Goal: Communication & Community: Ask a question

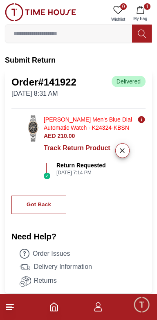
scroll to position [25, 0]
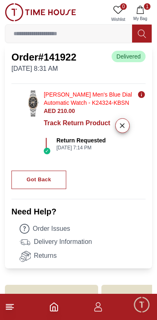
click at [43, 256] on link "Returns" at bounding box center [83, 256] width 126 height 11
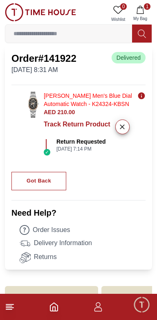
scroll to position [34, 0]
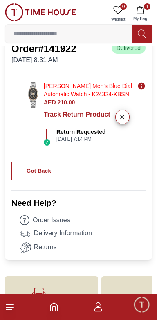
click at [40, 247] on link "Returns" at bounding box center [83, 247] width 126 height 11
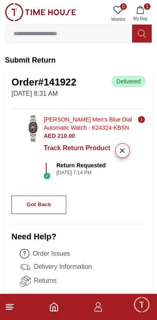
click at [12, 304] on icon at bounding box center [10, 307] width 10 height 10
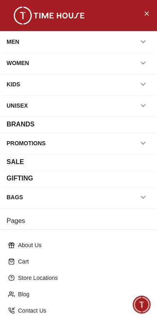
click at [147, 301] on span "Minimize live chat window" at bounding box center [142, 305] width 24 height 24
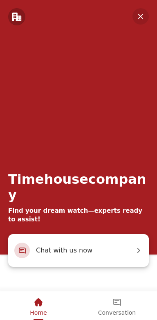
click at [100, 251] on span "Chat with us now" at bounding box center [85, 250] width 99 height 11
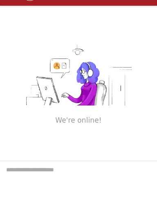
click at [105, 171] on textarea "We are here to help you" at bounding box center [78, 181] width 157 height 41
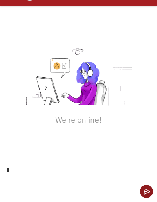
type textarea "**"
click at [150, 189] on em "Send" at bounding box center [146, 191] width 13 height 13
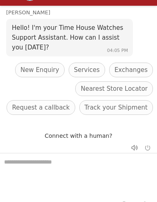
scroll to position [51, 0]
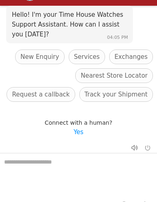
click at [74, 132] on em "Yes" at bounding box center [79, 132] width 10 height 7
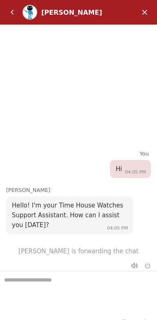
click at [63, 296] on textarea "We are here to help you" at bounding box center [78, 292] width 157 height 41
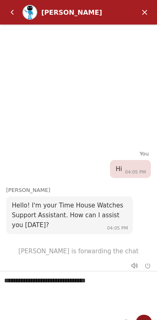
click at [147, 315] on div at bounding box center [144, 322] width 18 height 21
type textarea "**********"
click at [141, 319] on em "Send" at bounding box center [144, 323] width 16 height 16
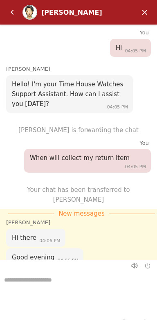
click at [75, 296] on textarea "We are here to help you" at bounding box center [78, 292] width 157 height 41
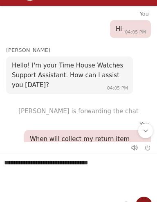
type textarea "**********"
click at [145, 199] on em "Send" at bounding box center [144, 205] width 16 height 16
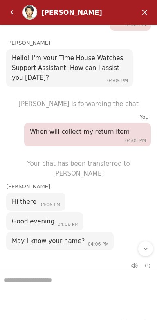
scroll to position [51, 0]
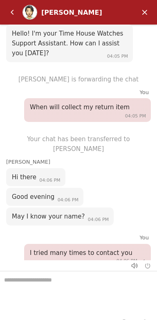
click at [83, 296] on textarea "We are here to help you" at bounding box center [78, 292] width 157 height 41
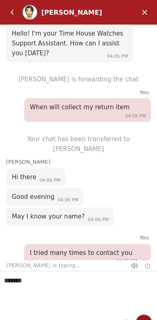
type textarea "******"
click at [146, 317] on em "Send" at bounding box center [144, 323] width 16 height 16
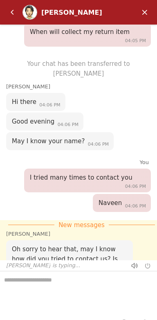
scroll to position [13, 0]
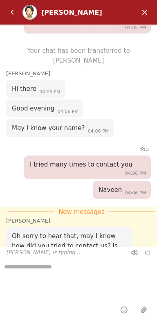
click at [59, 270] on textarea "We are here to help you" at bounding box center [78, 278] width 157 height 41
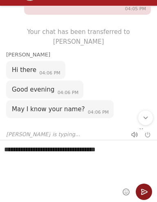
type textarea "**********"
click at [147, 190] on em "Send" at bounding box center [144, 192] width 16 height 16
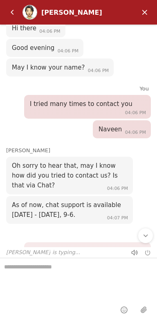
scroll to position [188, 0]
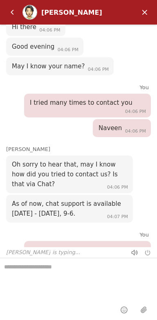
click at [55, 272] on textarea "We are here to help you" at bounding box center [78, 278] width 157 height 41
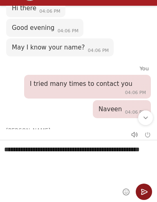
type textarea "**********"
click at [147, 194] on em "Send" at bounding box center [144, 192] width 16 height 16
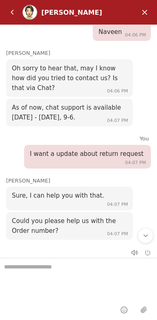
scroll to position [300, 0]
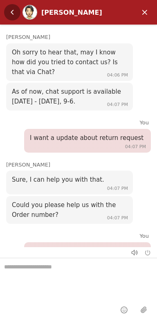
click at [12, 11] on em "Back" at bounding box center [12, 12] width 16 height 16
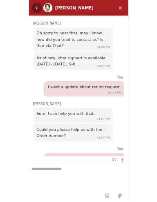
scroll to position [0, 0]
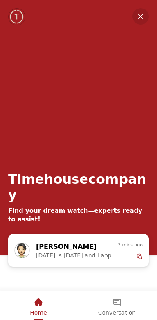
click at [142, 20] on em "Minimize" at bounding box center [141, 16] width 16 height 16
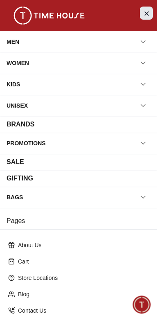
click at [152, 14] on button "Close Menu" at bounding box center [146, 13] width 13 height 13
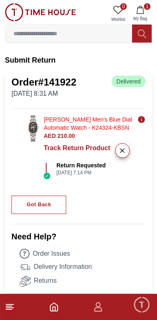
click at [143, 312] on span "Minimize live chat window" at bounding box center [142, 305] width 24 height 24
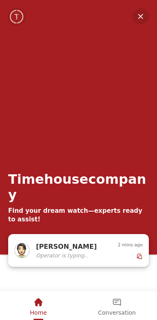
click at [86, 248] on div "[PERSON_NAME]" at bounding box center [71, 247] width 70 height 11
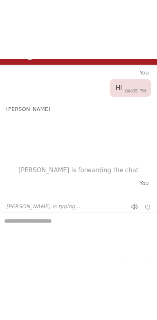
scroll to position [296, 0]
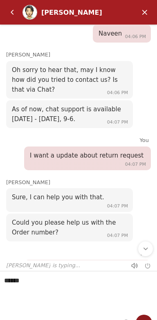
type textarea "******"
click at [148, 317] on div at bounding box center [144, 322] width 18 height 21
click at [145, 308] on textarea "******" at bounding box center [78, 292] width 157 height 41
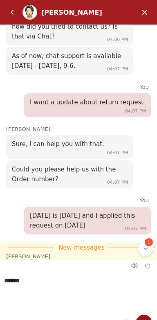
scroll to position [356, 0]
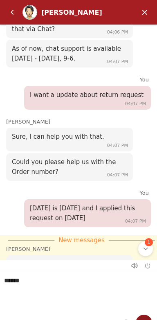
click at [146, 315] on div at bounding box center [144, 322] width 18 height 21
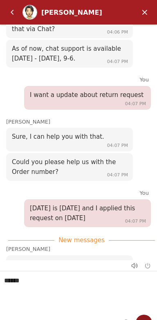
click at [141, 318] on em "Send" at bounding box center [144, 323] width 16 height 16
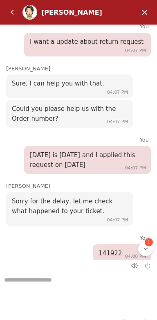
scroll to position [429, 0]
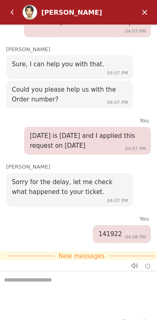
click at [77, 285] on textarea "We are here to help you" at bounding box center [78, 292] width 157 height 41
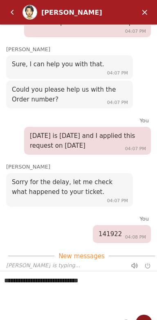
click at [147, 316] on div at bounding box center [144, 322] width 18 height 21
type textarea "**********"
click at [146, 315] on div at bounding box center [144, 322] width 18 height 21
click at [145, 318] on em "Send" at bounding box center [144, 323] width 16 height 16
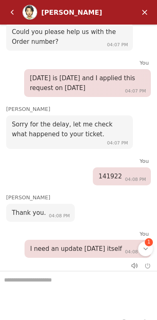
scroll to position [511, 0]
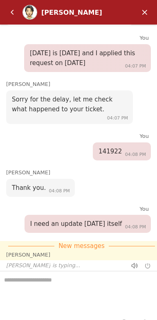
click at [52, 295] on textarea "We are here to help you" at bounding box center [78, 292] width 157 height 41
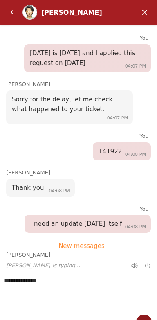
type textarea "**********"
click at [149, 315] on div at bounding box center [144, 322] width 18 height 21
click at [146, 317] on em "Send" at bounding box center [144, 323] width 16 height 16
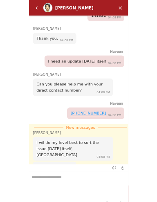
scroll to position [643, 0]
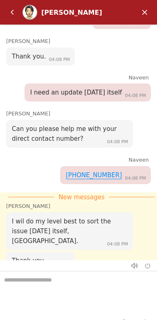
click at [70, 299] on textarea "We are here to help you" at bounding box center [78, 292] width 157 height 41
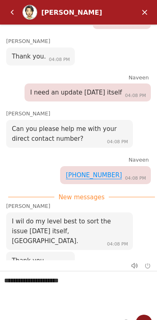
type textarea "**********"
click at [143, 315] on em "Send" at bounding box center [144, 323] width 16 height 16
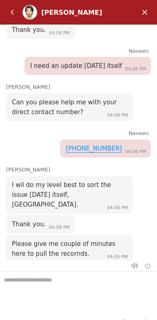
scroll to position [25, 0]
click at [7, 12] on em "Back" at bounding box center [12, 12] width 16 height 16
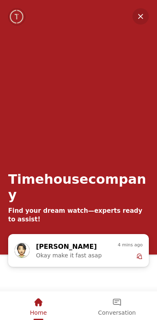
click at [40, 317] on div "Home" at bounding box center [38, 305] width 17 height 27
click at [138, 12] on em "Minimize" at bounding box center [141, 16] width 16 height 16
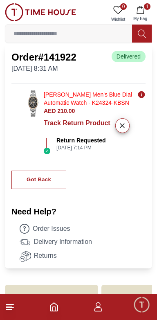
click at [143, 92] on icon "Your product return has been received successfully." at bounding box center [141, 94] width 7 height 7
click at [134, 95] on link "[PERSON_NAME] Men's Blue Dial Automatic Watch - K24324-KBSN" at bounding box center [89, 99] width 91 height 16
click at [141, 93] on icon "Your product return has been received successfully." at bounding box center [141, 94] width 7 height 7
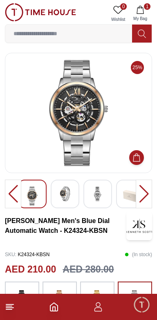
click at [10, 305] on icon at bounding box center [10, 307] width 10 height 10
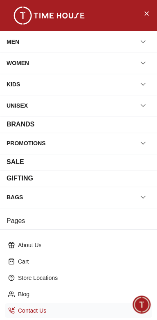
click at [41, 310] on p "Contact Us" at bounding box center [82, 311] width 128 height 8
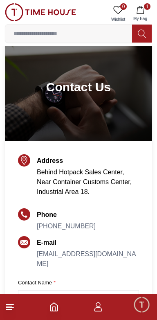
scroll to position [27, 0]
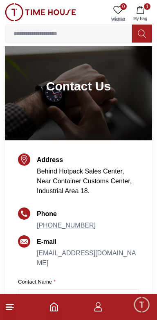
click at [67, 224] on link "[PHONE_NUMBER]" at bounding box center [66, 225] width 59 height 7
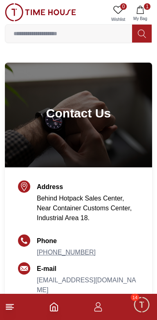
scroll to position [670, 0]
click at [140, 307] on span "Minimize live chat window" at bounding box center [142, 305] width 24 height 24
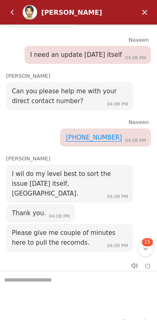
scroll to position [716, 0]
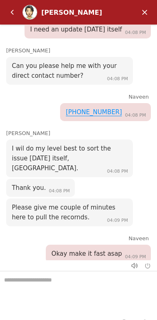
click at [77, 291] on textarea "We are here to help you" at bounding box center [78, 292] width 157 height 41
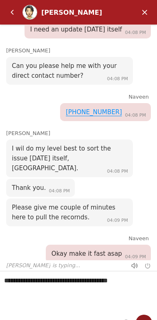
type textarea "**********"
click at [144, 317] on em "Send" at bounding box center [144, 323] width 16 height 16
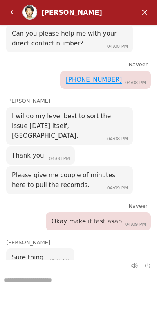
scroll to position [758, 0]
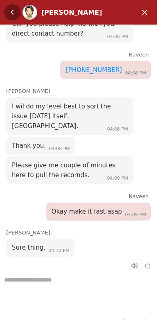
click at [11, 7] on em "Back" at bounding box center [12, 12] width 16 height 16
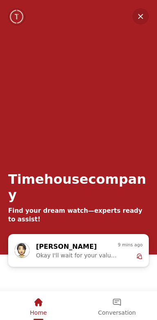
click at [141, 11] on em "Minimize" at bounding box center [141, 16] width 16 height 16
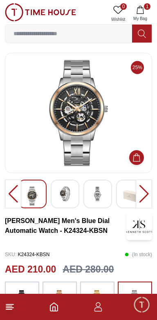
click at [9, 310] on line at bounding box center [9, 310] width 6 height 0
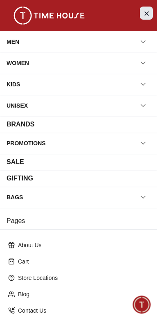
click at [147, 12] on icon "Close Menu" at bounding box center [146, 13] width 7 height 10
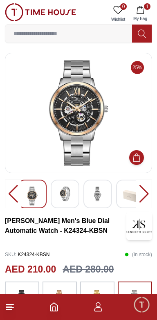
click at [52, 311] on icon "Home" at bounding box center [54, 307] width 10 height 10
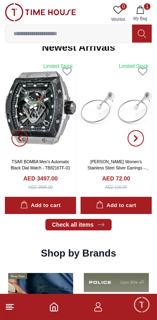
scroll to position [414, 0]
